Goal: Information Seeking & Learning: Learn about a topic

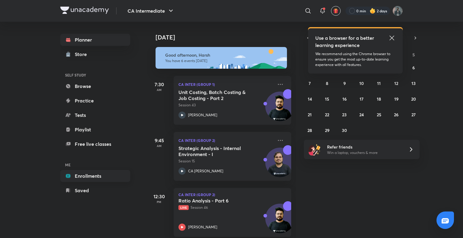
click at [105, 177] on link "Enrollments" at bounding box center [95, 176] width 70 height 12
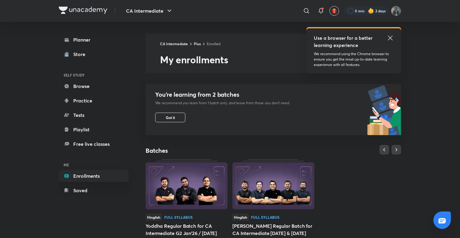
click at [390, 40] on icon at bounding box center [390, 37] width 7 height 7
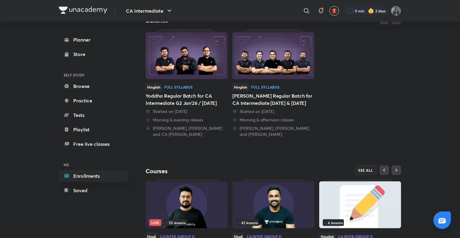
scroll to position [176, 0]
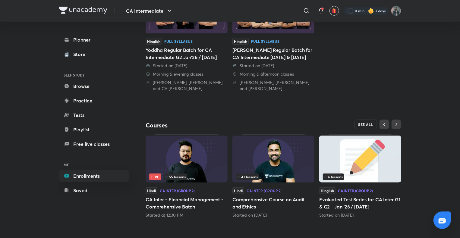
click at [362, 122] on span "SEE ALL" at bounding box center [365, 124] width 15 height 4
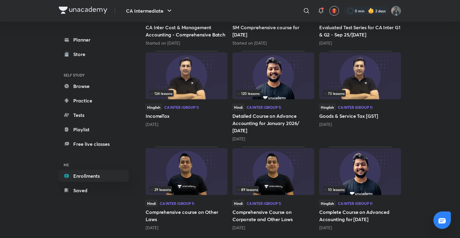
scroll to position [245, 0]
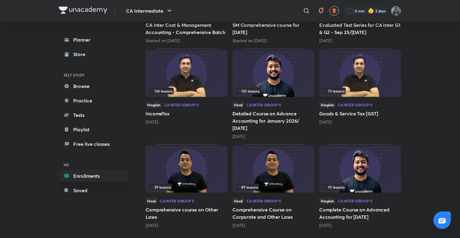
click at [271, 167] on img at bounding box center [273, 169] width 82 height 47
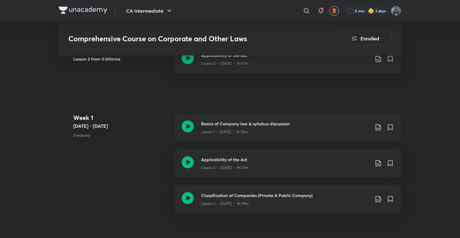
scroll to position [271, 0]
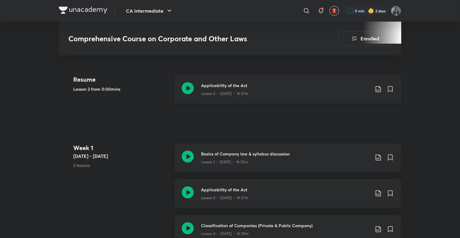
click at [185, 90] on icon at bounding box center [188, 88] width 12 height 12
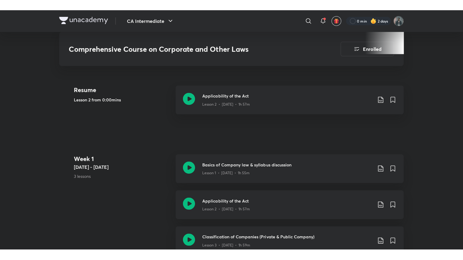
scroll to position [480, 0]
